Goal: Task Accomplishment & Management: Manage account settings

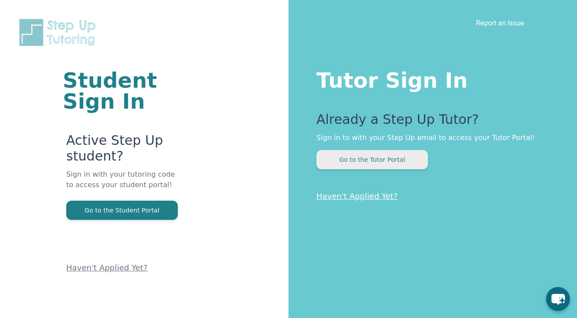
click at [351, 158] on button "Go to the Tutor Portal" at bounding box center [373, 159] width 112 height 19
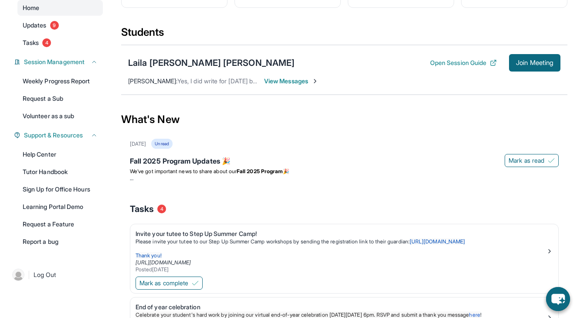
scroll to position [72, 0]
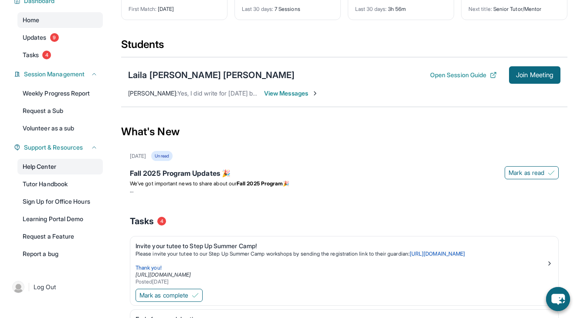
click at [41, 168] on link "Help Center" at bounding box center [59, 167] width 85 height 16
click at [64, 90] on link "Weekly Progress Report" at bounding box center [59, 93] width 85 height 16
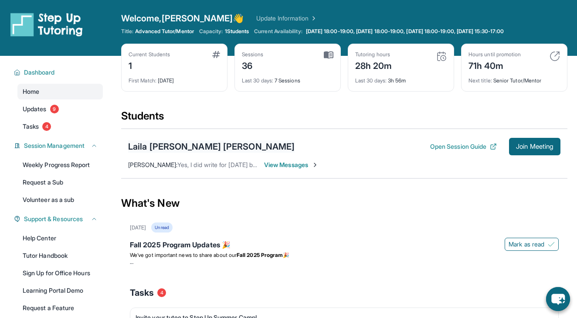
scroll to position [0, 0]
click at [406, 27] on div "Welcome, [PERSON_NAME] 👋 Update Information Title: Advanced Tutor/Mentor Capaci…" at bounding box center [344, 27] width 447 height 31
click at [377, 33] on span "[DATE] 18:00-19:00, [DATE] 18:00-19:00, [DATE] 18:00-19:00, [DATE] 15:30-17:00" at bounding box center [405, 31] width 198 height 7
click at [290, 31] on span "Current Availability:" at bounding box center [278, 31] width 48 height 7
click at [257, 15] on link "Update Information" at bounding box center [286, 18] width 61 height 9
